Goal: Find specific page/section: Find specific page/section

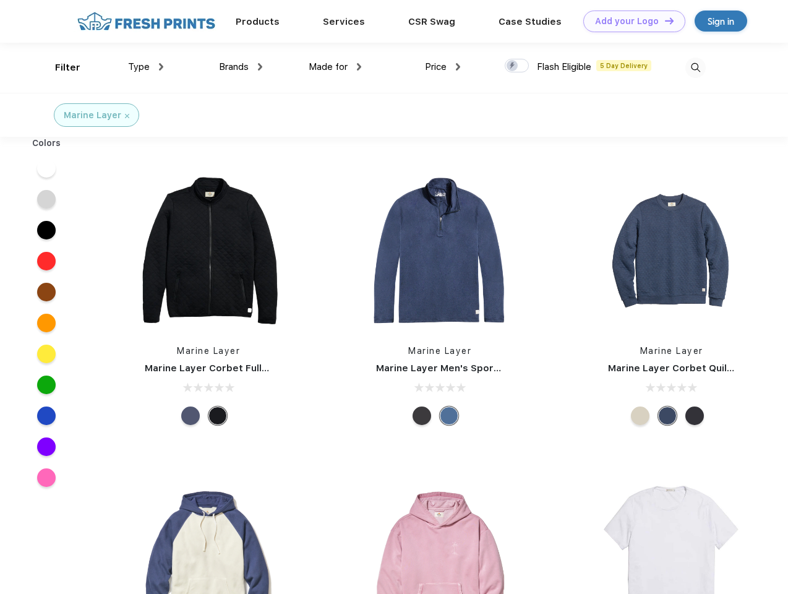
click at [630, 21] on link "Add your Logo Design Tool" at bounding box center [634, 22] width 102 height 22
click at [0, 0] on div "Design Tool" at bounding box center [0, 0] width 0 height 0
click at [664, 20] on link "Add your Logo Design Tool" at bounding box center [634, 22] width 102 height 22
click at [59, 67] on div "Filter" at bounding box center [67, 68] width 25 height 14
click at [146, 67] on span "Type" at bounding box center [139, 66] width 22 height 11
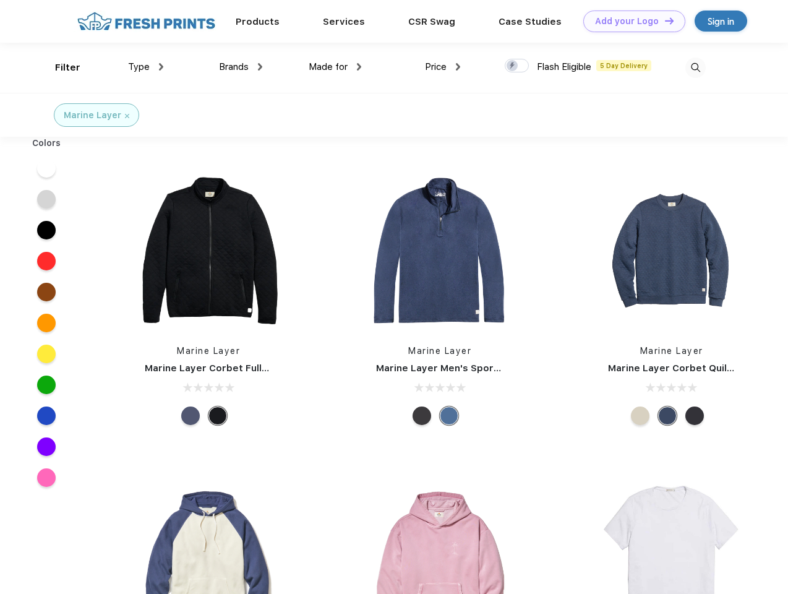
click at [241, 67] on span "Brands" at bounding box center [234, 66] width 30 height 11
click at [335, 67] on span "Made for" at bounding box center [328, 66] width 39 height 11
click at [443, 67] on span "Price" at bounding box center [436, 66] width 22 height 11
click at [517, 66] on div at bounding box center [517, 66] width 24 height 14
click at [513, 66] on input "checkbox" at bounding box center [509, 62] width 8 height 8
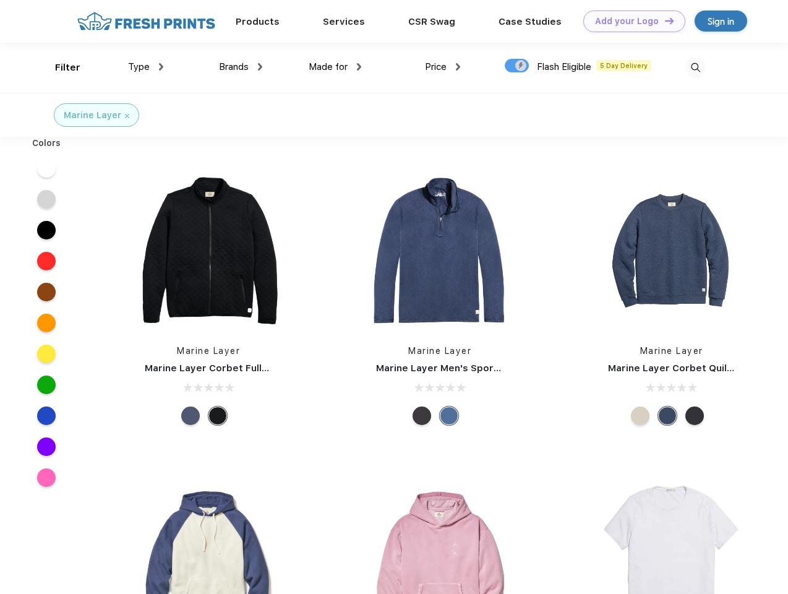
click at [695, 67] on img at bounding box center [695, 68] width 20 height 20
